Goal: Task Accomplishment & Management: Complete application form

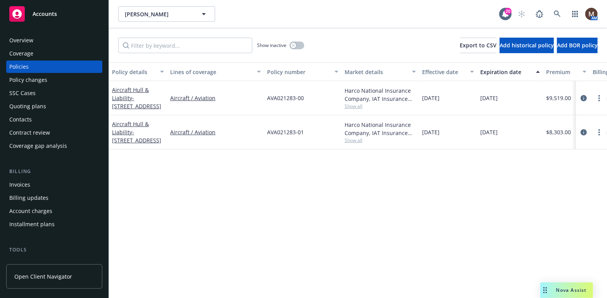
scroll to position [78, 0]
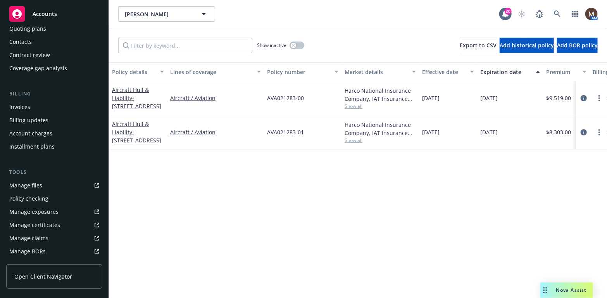
click at [240, 204] on div "Policy details Lines of coverage Policy number Market details Effective date Ex…" at bounding box center [358, 179] width 498 height 235
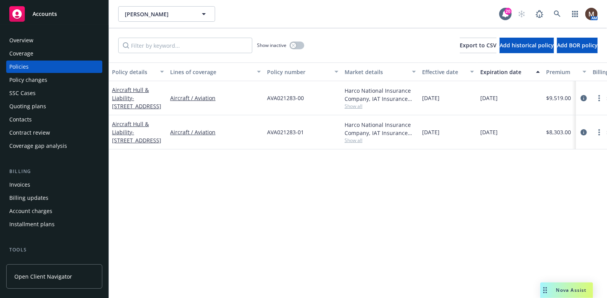
click at [24, 65] on div "Policies" at bounding box center [18, 67] width 19 height 12
click at [584, 96] on icon "circleInformation" at bounding box center [584, 98] width 6 height 6
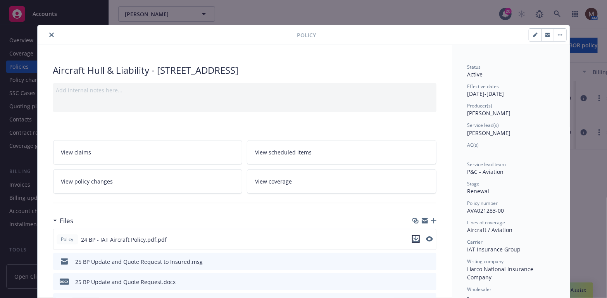
click at [414, 236] on icon "download file" at bounding box center [416, 239] width 6 height 6
click at [48, 31] on button "close" at bounding box center [51, 34] width 9 height 9
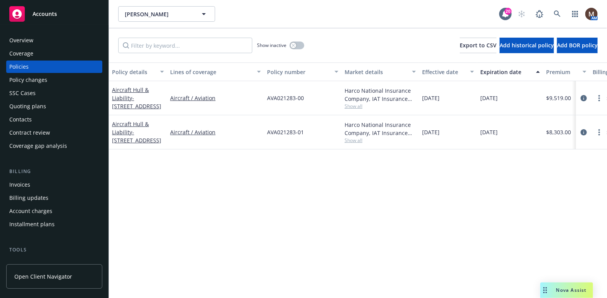
click at [29, 183] on div "Invoices" at bounding box center [19, 184] width 21 height 12
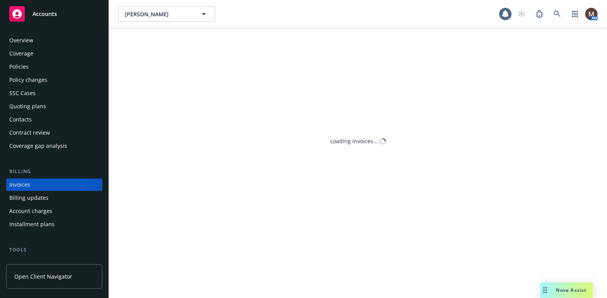
scroll to position [23, 0]
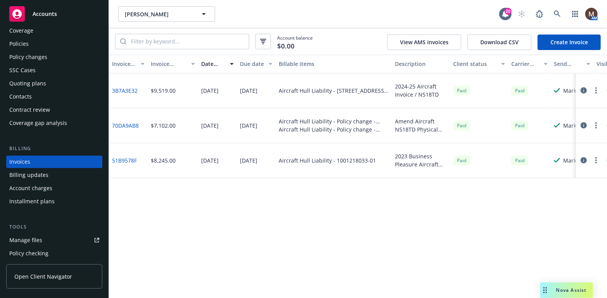
click at [554, 42] on link "Create Invoice" at bounding box center [569, 43] width 63 height 16
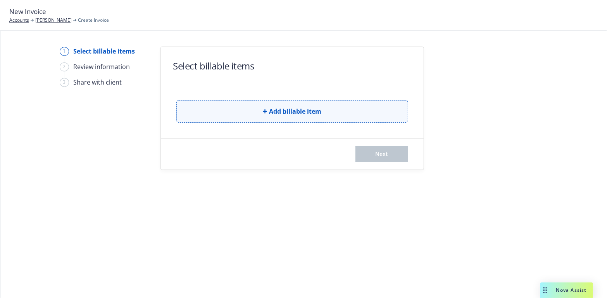
click at [279, 108] on span "Add billable item" at bounding box center [296, 111] width 52 height 9
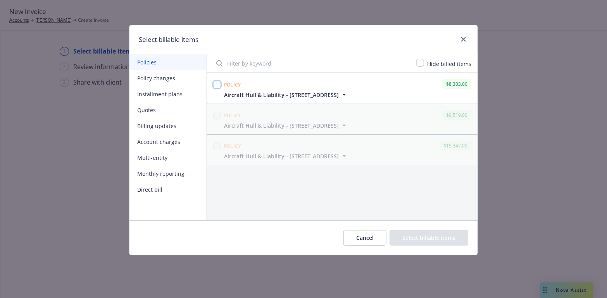
click at [217, 82] on input "checkbox" at bounding box center [217, 85] width 8 height 8
checkbox input "true"
drag, startPoint x: 423, startPoint y: 235, endPoint x: 395, endPoint y: 229, distance: 29.1
click at [421, 234] on button "Select billable items" at bounding box center [429, 238] width 79 height 16
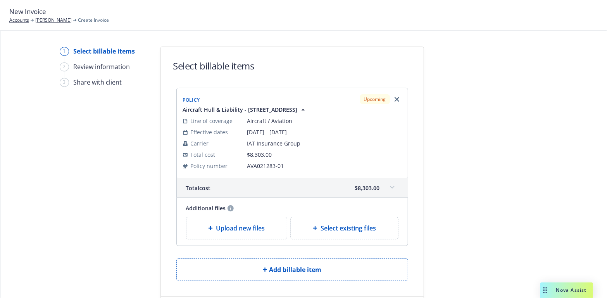
click at [331, 225] on span "Select existing files" at bounding box center [348, 227] width 55 height 9
select select "Invoice - Third Party"
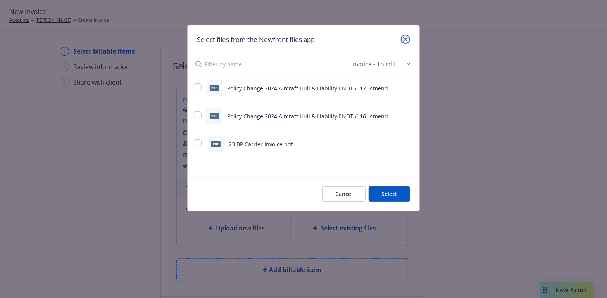
click at [405, 38] on icon "close" at bounding box center [405, 39] width 5 height 5
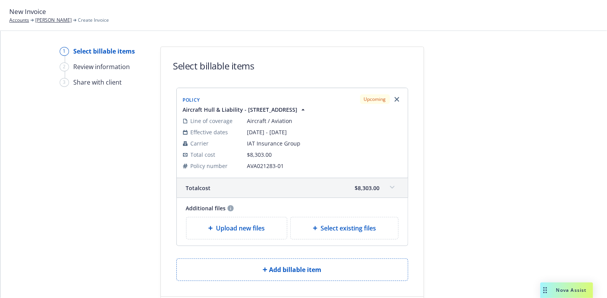
click at [337, 231] on span "Select existing files" at bounding box center [348, 227] width 55 height 9
select select "Invoice - Third Party"
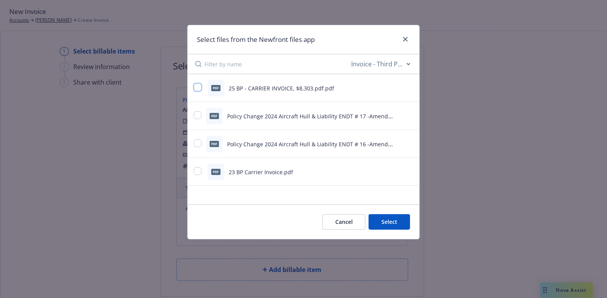
click at [199, 86] on input "checkbox" at bounding box center [198, 87] width 8 height 8
checkbox input "true"
click at [406, 220] on button "Select 1 file" at bounding box center [383, 222] width 56 height 16
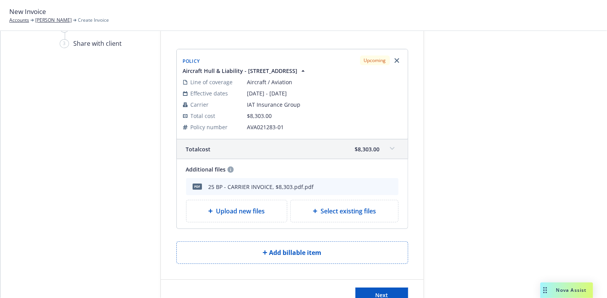
scroll to position [67, 0]
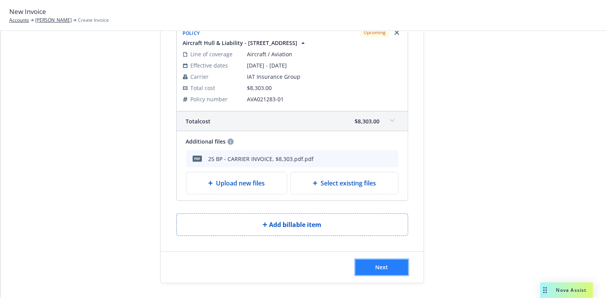
click at [377, 265] on span "Next" at bounding box center [382, 266] width 13 height 7
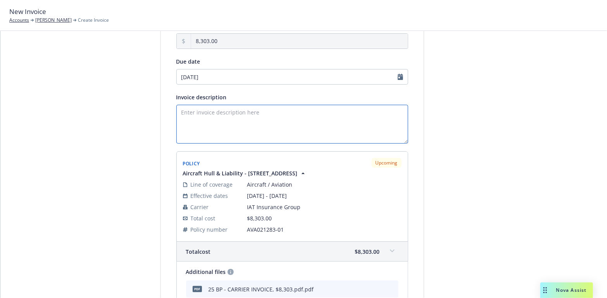
click at [200, 113] on textarea "Invoice description" at bounding box center [293, 124] width 232 height 39
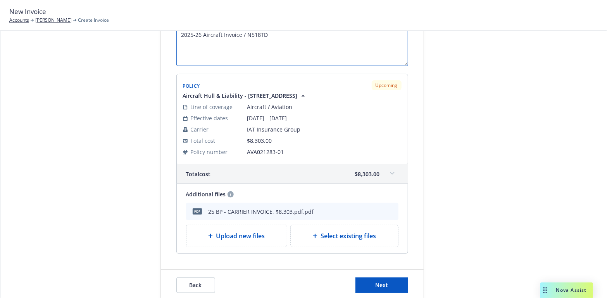
scroll to position [162, 0]
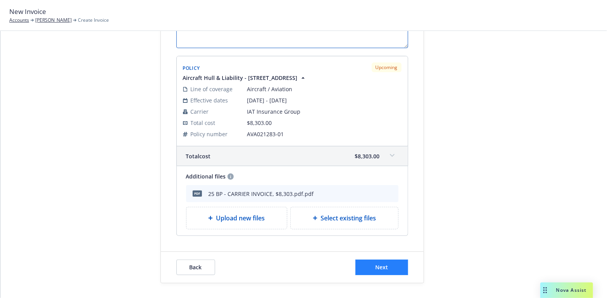
type textarea "2025-26 Aircraft Invoice / N518TD"
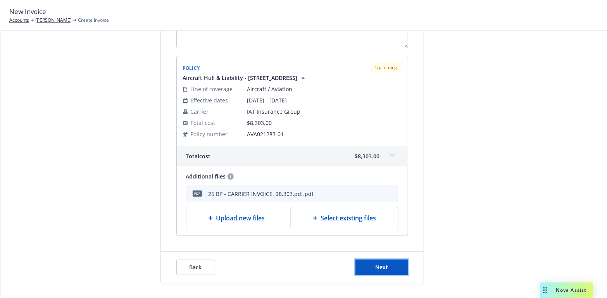
drag, startPoint x: 402, startPoint y: 267, endPoint x: 370, endPoint y: 263, distance: 32.5
click at [402, 267] on button "Next" at bounding box center [382, 268] width 53 height 16
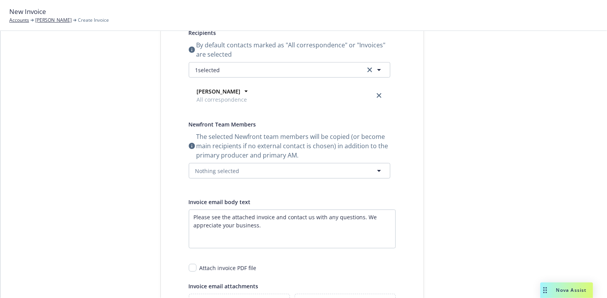
scroll to position [46, 0]
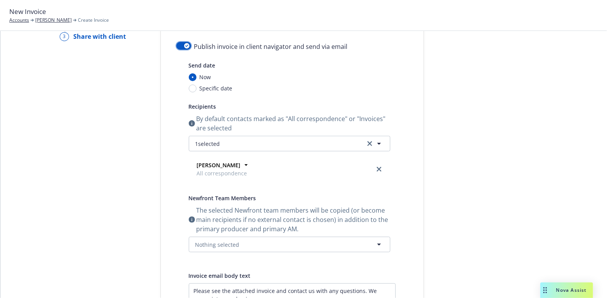
click at [184, 46] on div "button" at bounding box center [186, 45] width 5 height 5
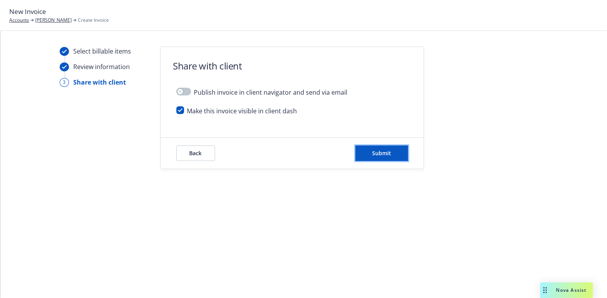
click at [379, 152] on span "Submit" at bounding box center [381, 152] width 19 height 7
